Goal: Obtain resource: Download file/media

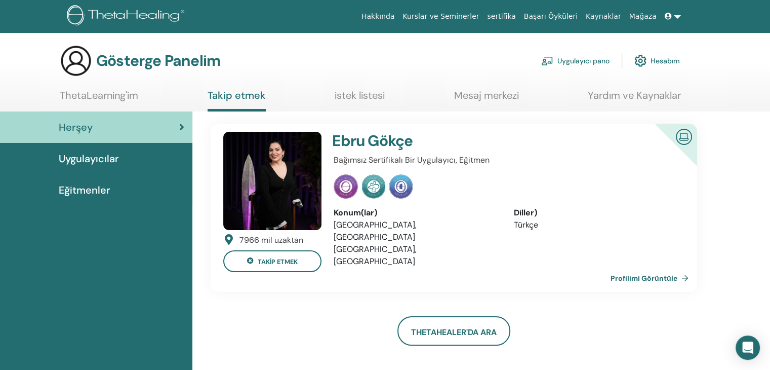
click at [654, 56] on font "Hesabım" at bounding box center [665, 61] width 29 height 10
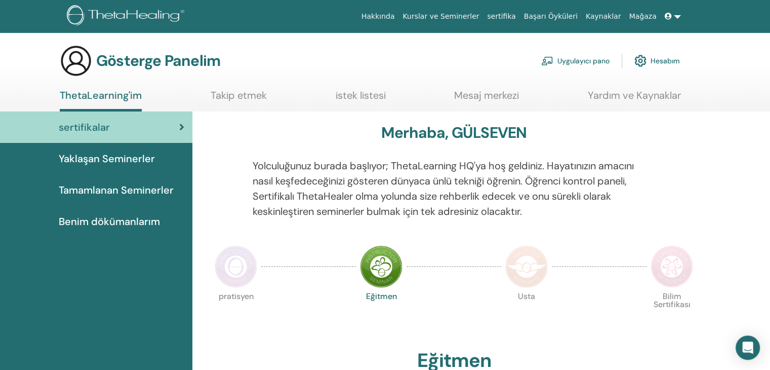
click at [128, 218] on font "Benim dökümanlarım" at bounding box center [109, 221] width 101 height 13
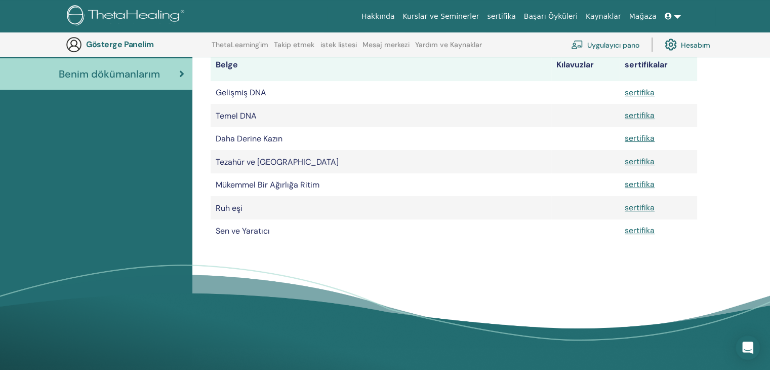
scroll to position [168, 0]
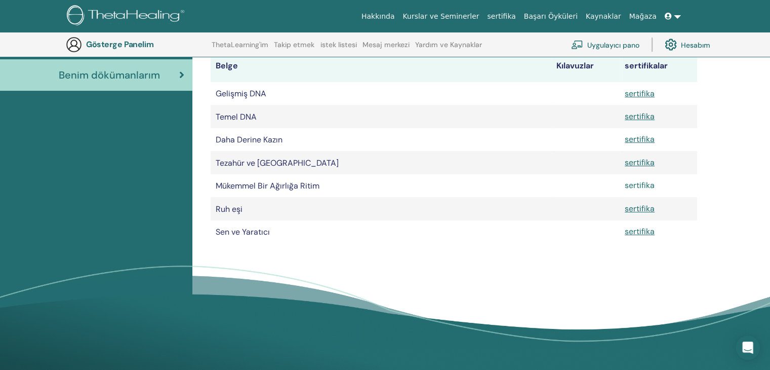
click at [648, 183] on font "sertifika" at bounding box center [640, 185] width 30 height 11
